Goal: Task Accomplishment & Management: Complete application form

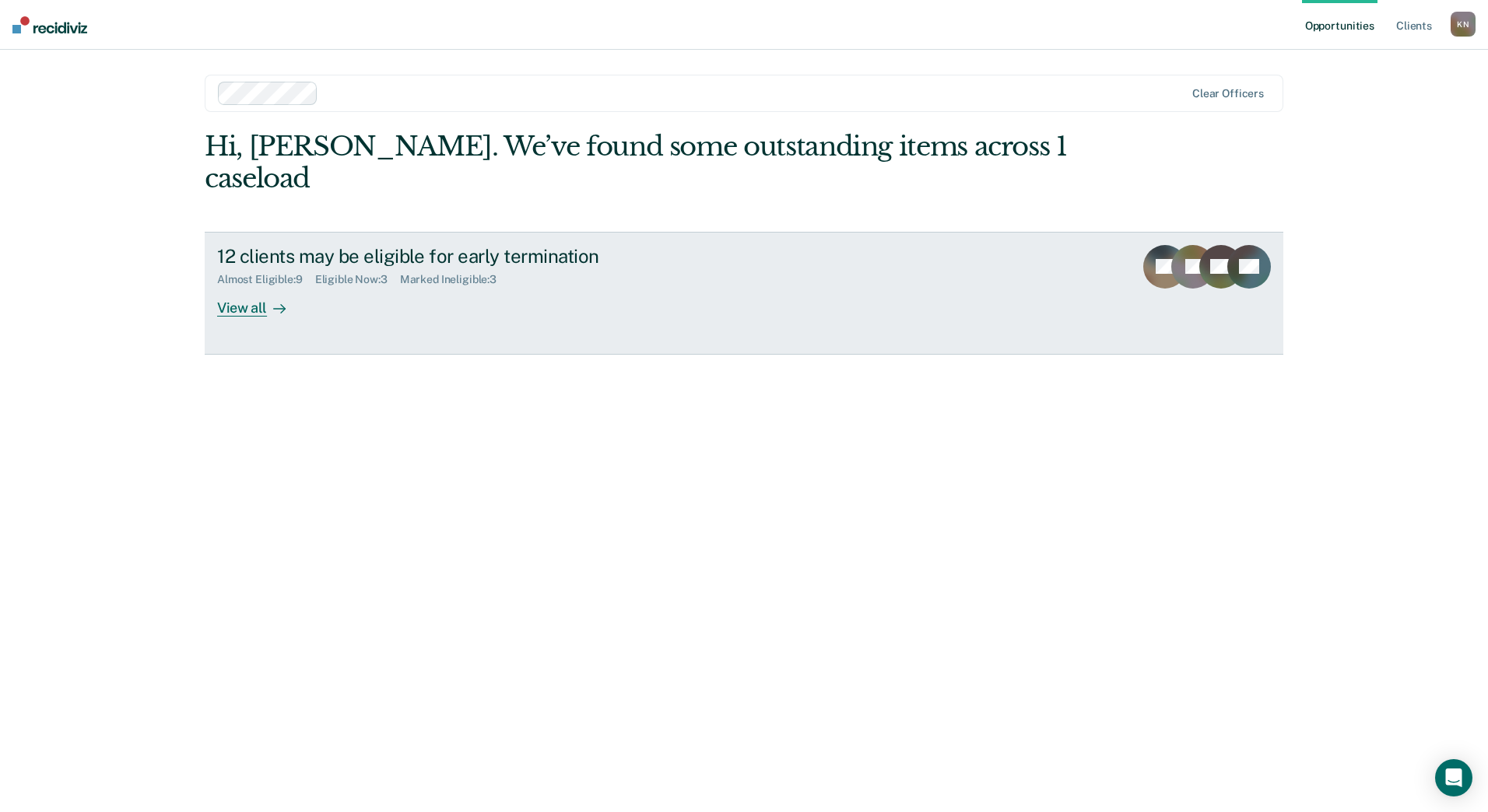
click at [240, 286] on div "View all" at bounding box center [261, 301] width 88 height 30
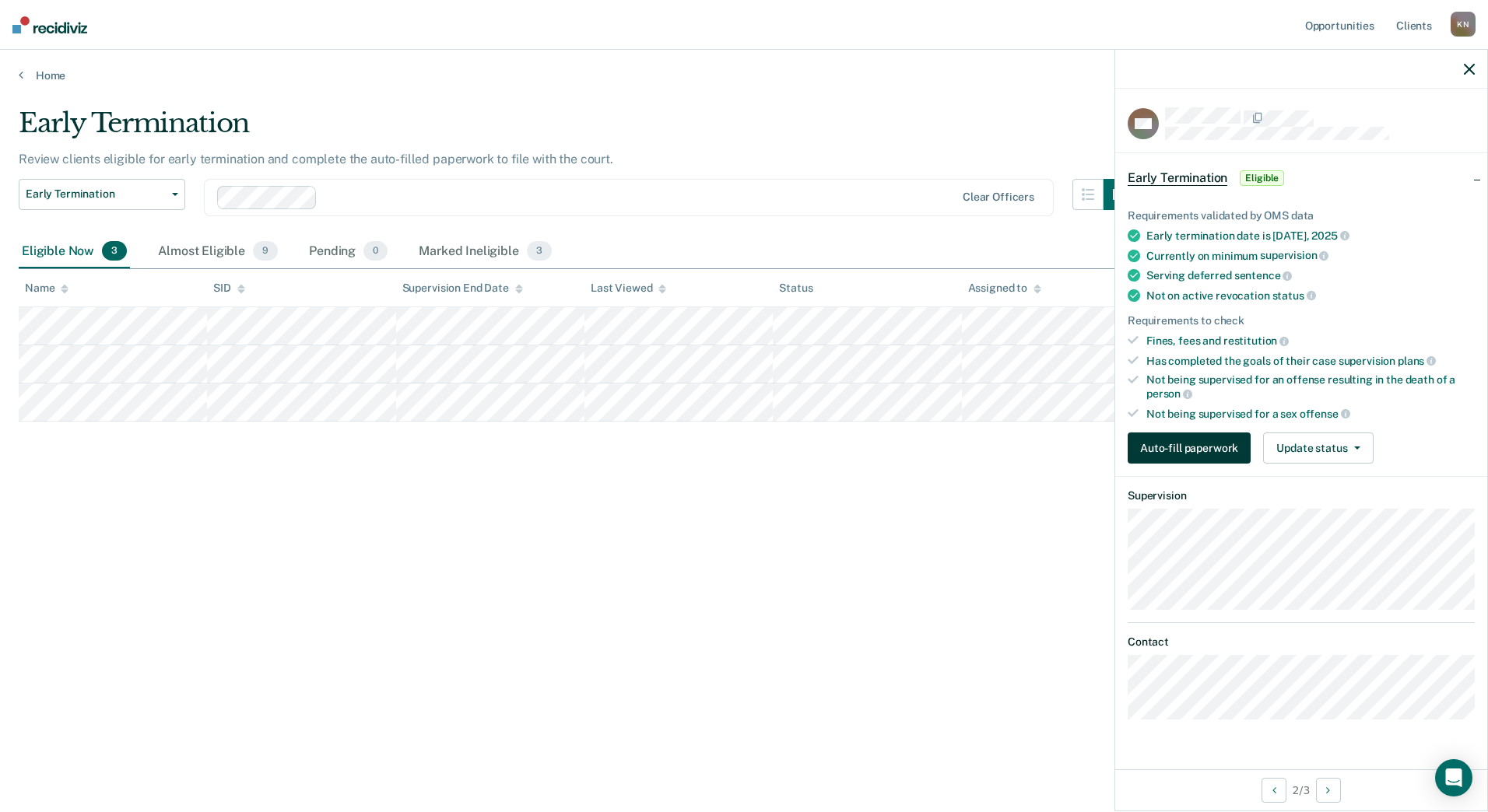
click at [1023, 444] on button "Auto-fill paperwork" at bounding box center [1190, 448] width 123 height 31
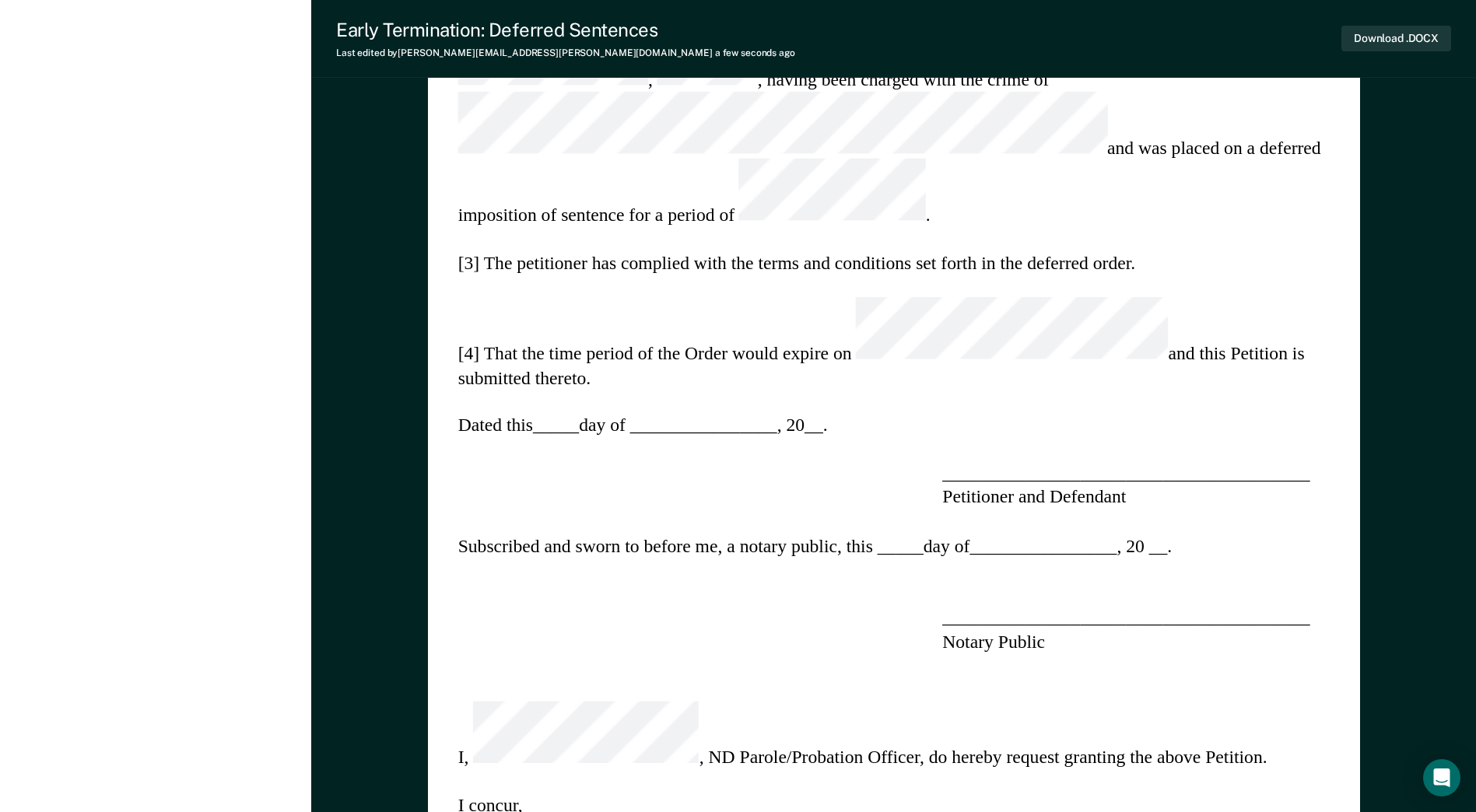
scroll to position [856, 0]
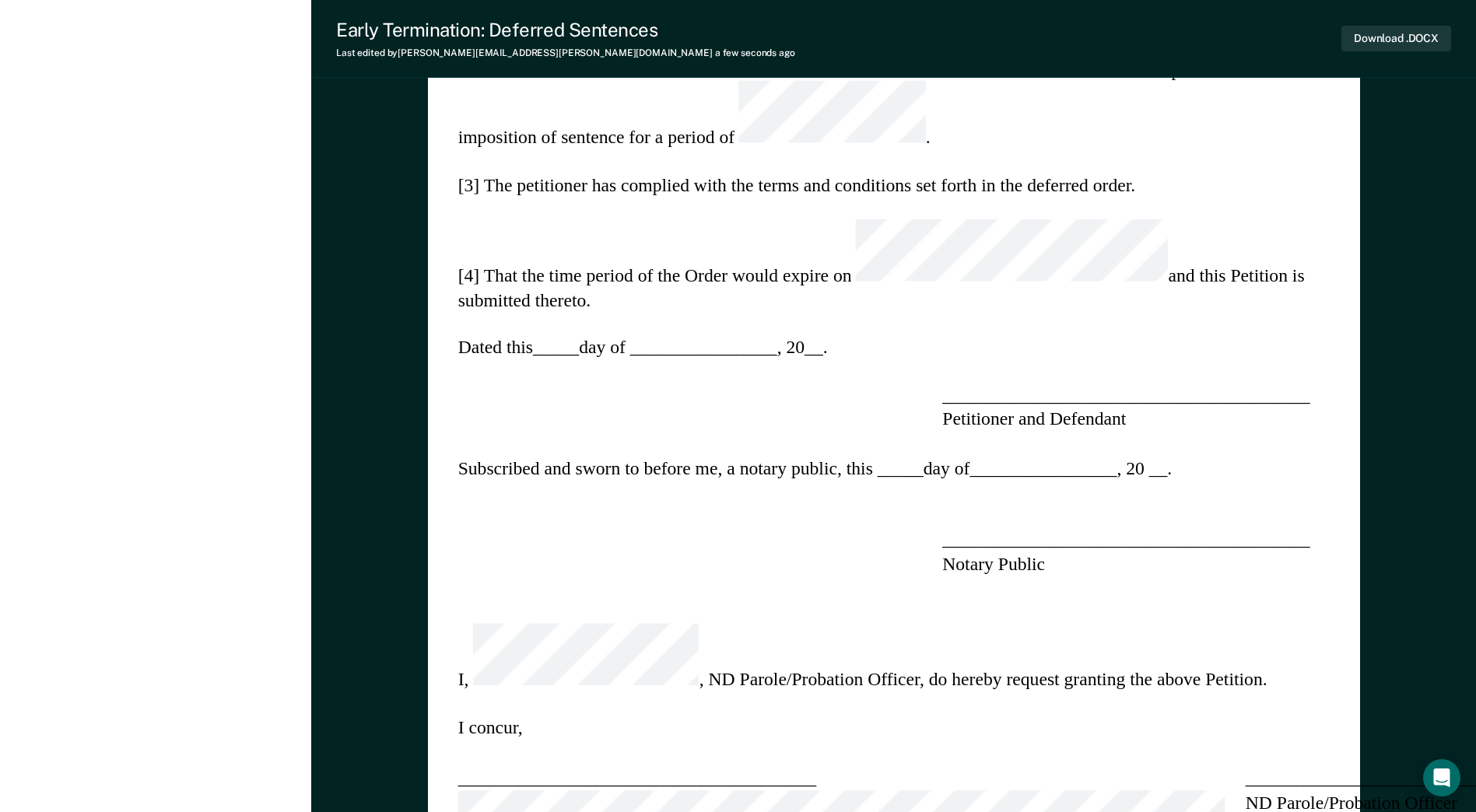
click at [950, 458] on div "STATE OF [US_STATE] ) COUNTY OF ) ss. , ) Plaintiff ) ) ) vs. ) ss. ) , ) [GEOG…" at bounding box center [893, 254] width 932 height 1933
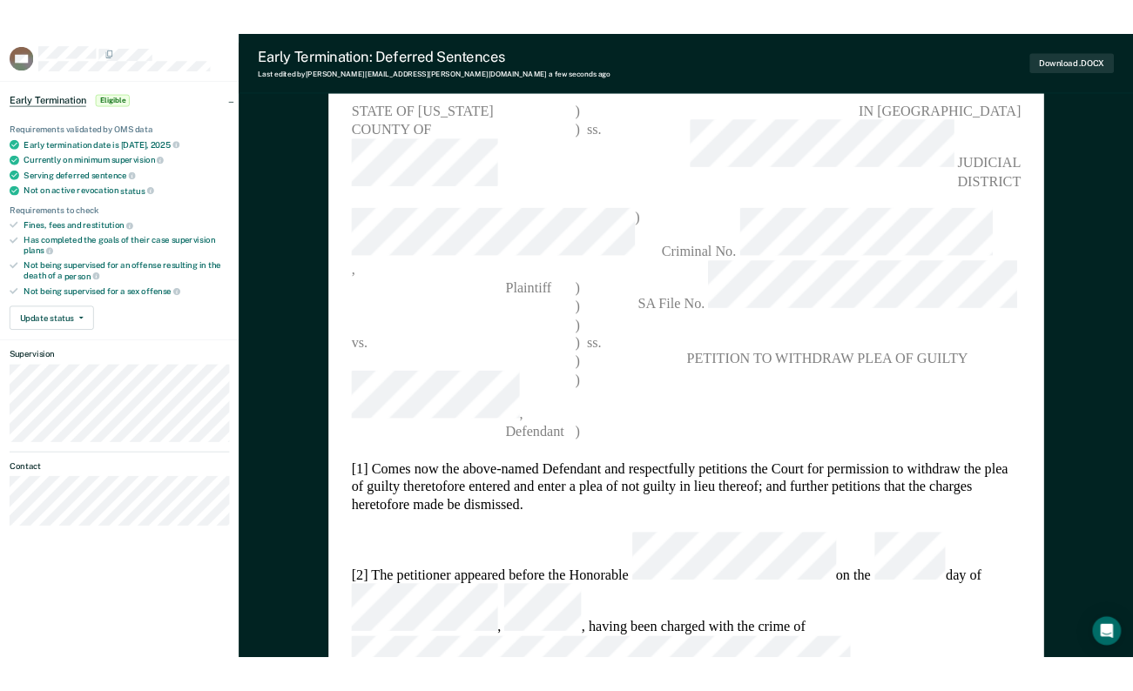
scroll to position [0, 0]
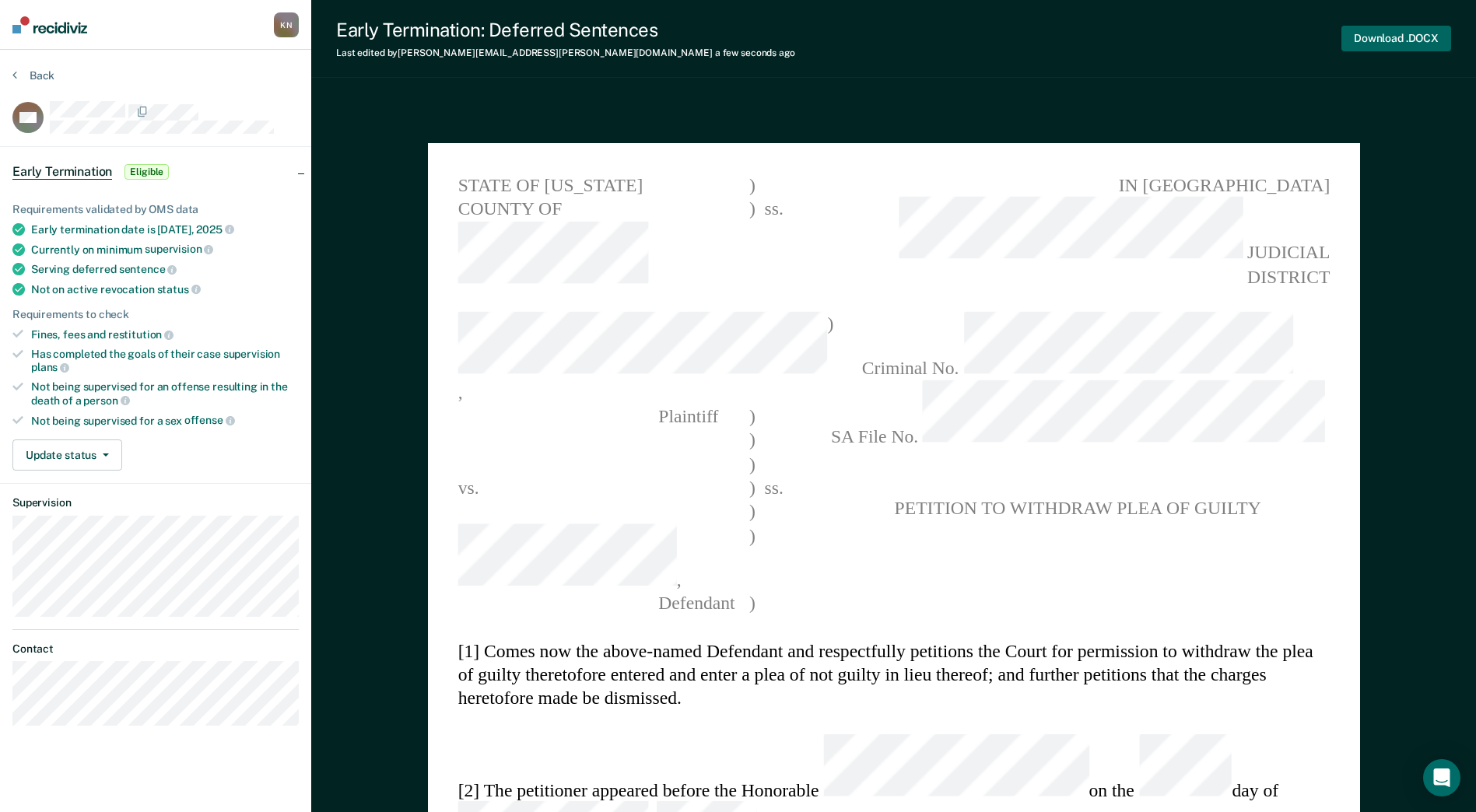
click at [1023, 42] on button "Download .DOCX" at bounding box center [1396, 38] width 110 height 26
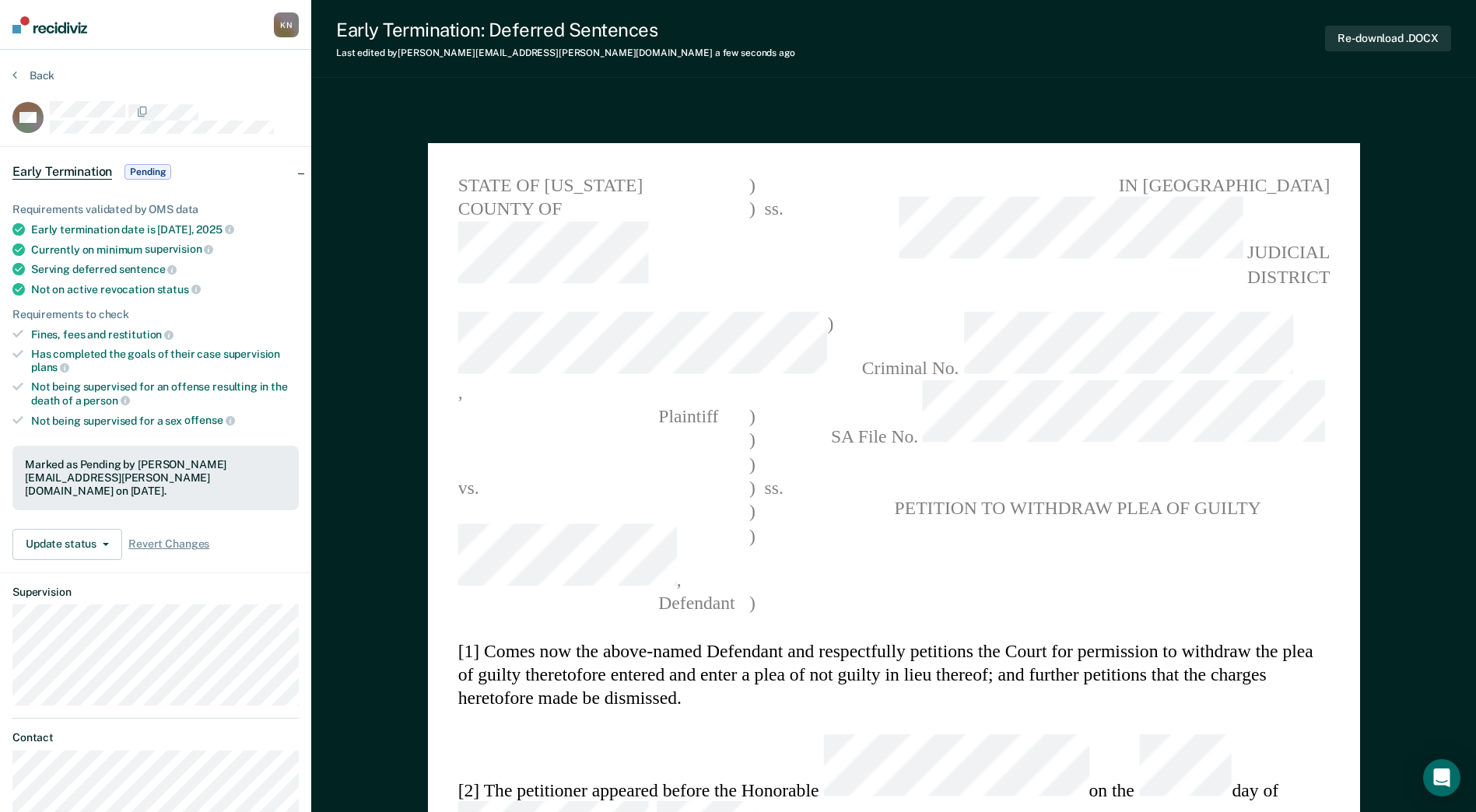
type textarea "x"
